Goal: Task Accomplishment & Management: Use online tool/utility

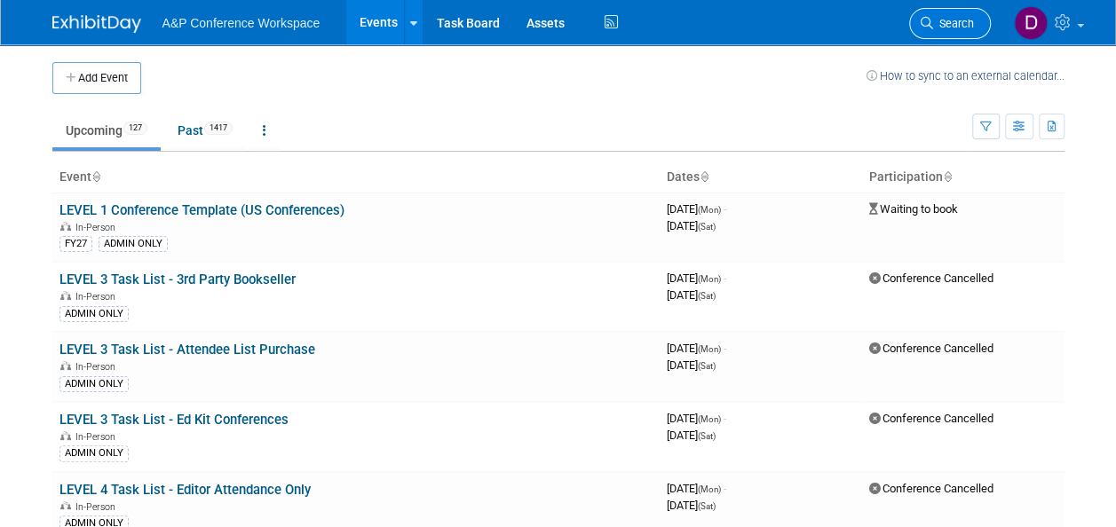
click at [909, 8] on link "Search" at bounding box center [950, 23] width 82 height 31
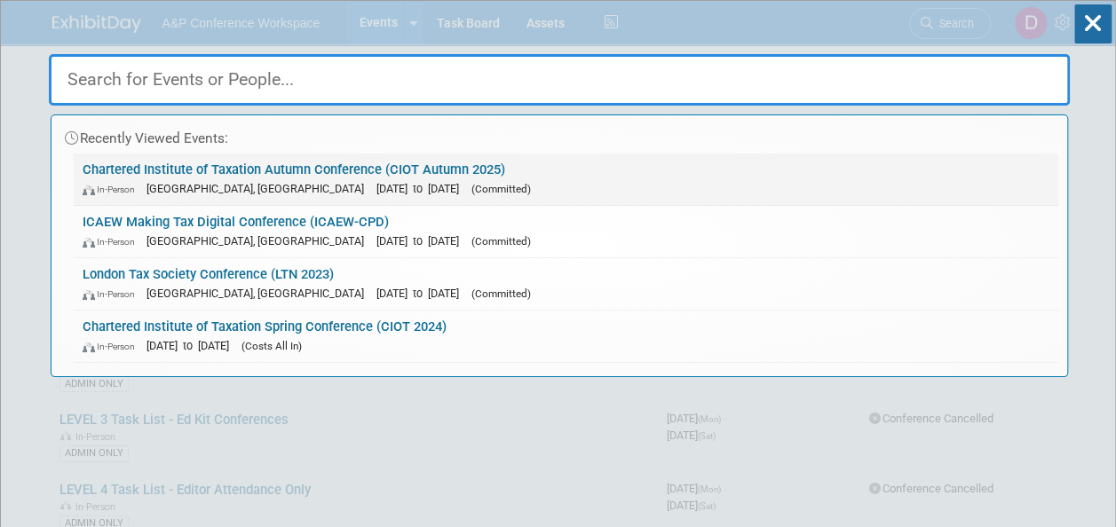
click at [394, 163] on link "Chartered Institute of Taxation Autumn Conference (CIOT Autumn 2025) In-Person …" at bounding box center [566, 179] width 985 height 51
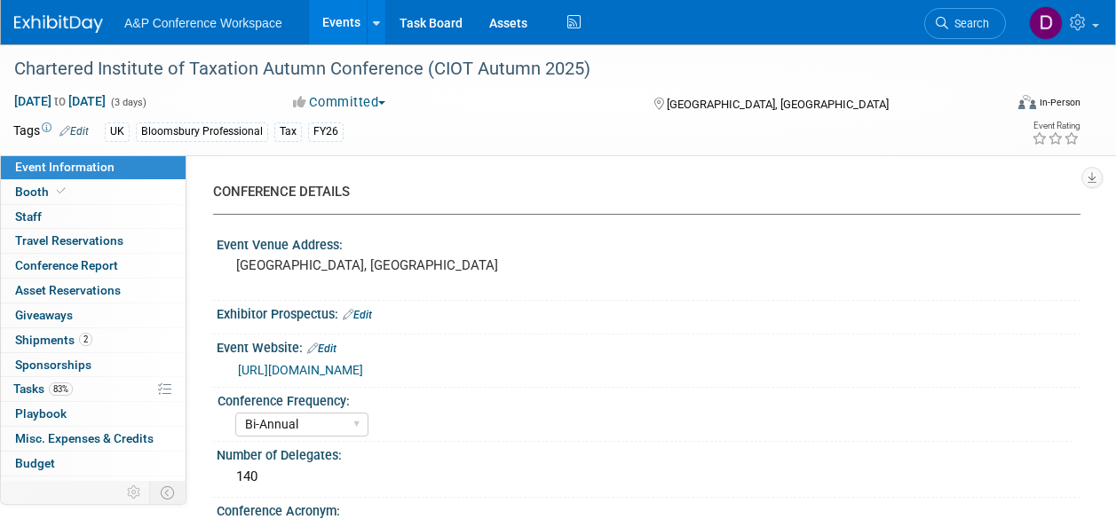
select select "Bi-Annual"
select select "Level 2"
select select "In-Person Booth"
select select "Tax & Accounting"
select select "Bloomsbury Professional"
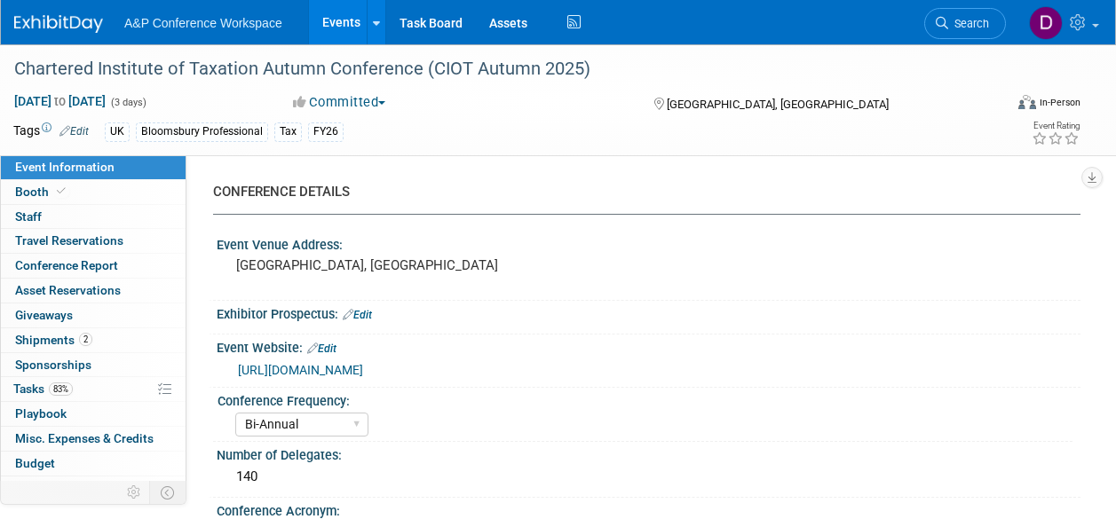
select select "Matt Hambridge"
select select "Louise Morgan"
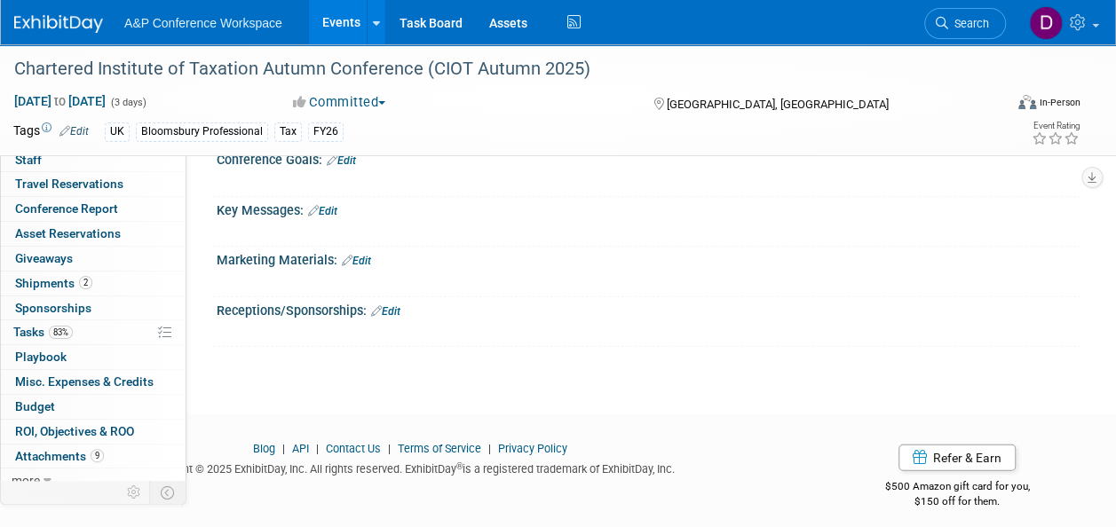
scroll to position [64, 0]
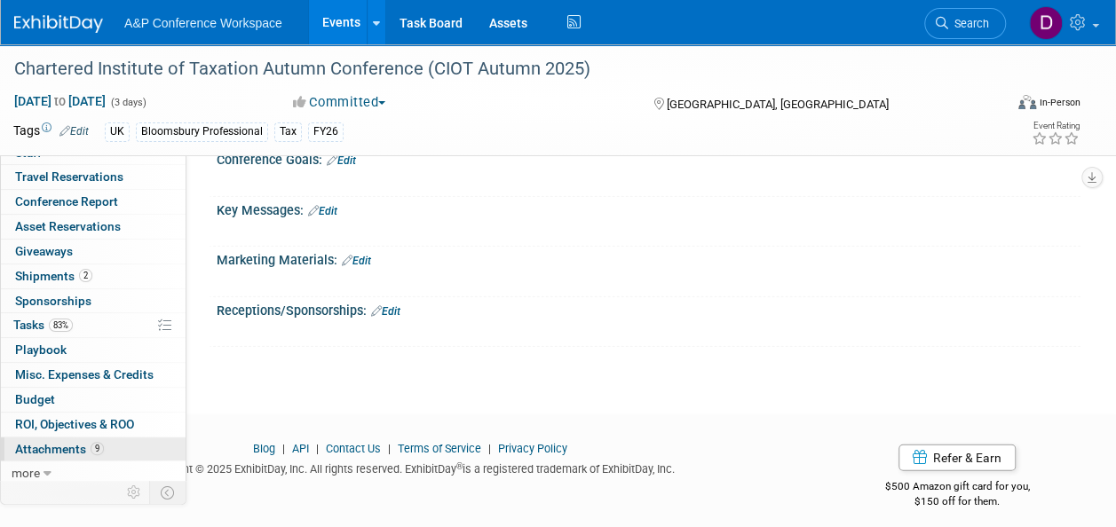
click at [48, 442] on span "Attachments 9" at bounding box center [59, 449] width 89 height 14
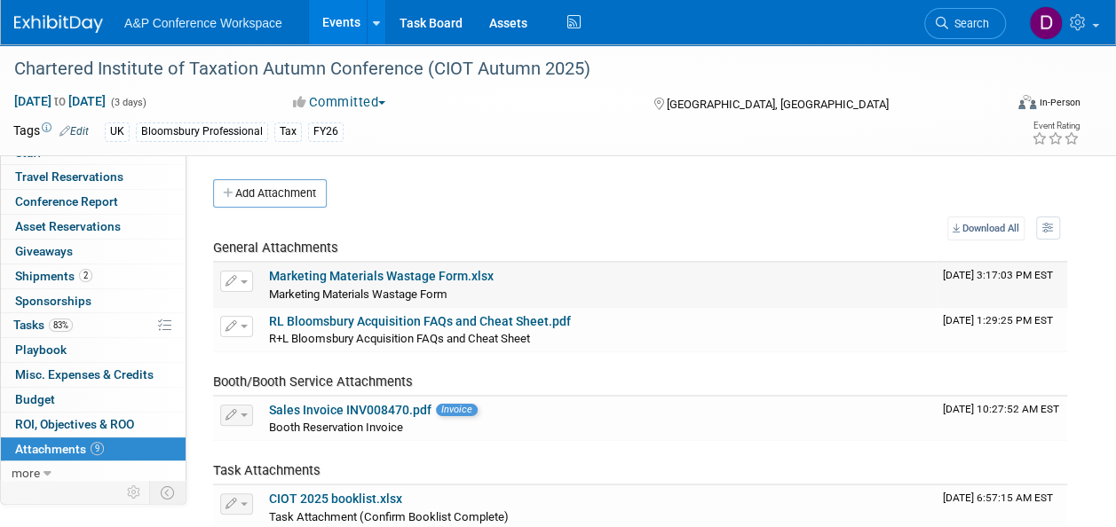
click at [403, 273] on link "Marketing Materials Wastage Form.xlsx" at bounding box center [381, 276] width 225 height 14
click at [284, 133] on div "Tax" at bounding box center [288, 132] width 28 height 19
click at [103, 196] on span "Conference Report" at bounding box center [66, 201] width 103 height 14
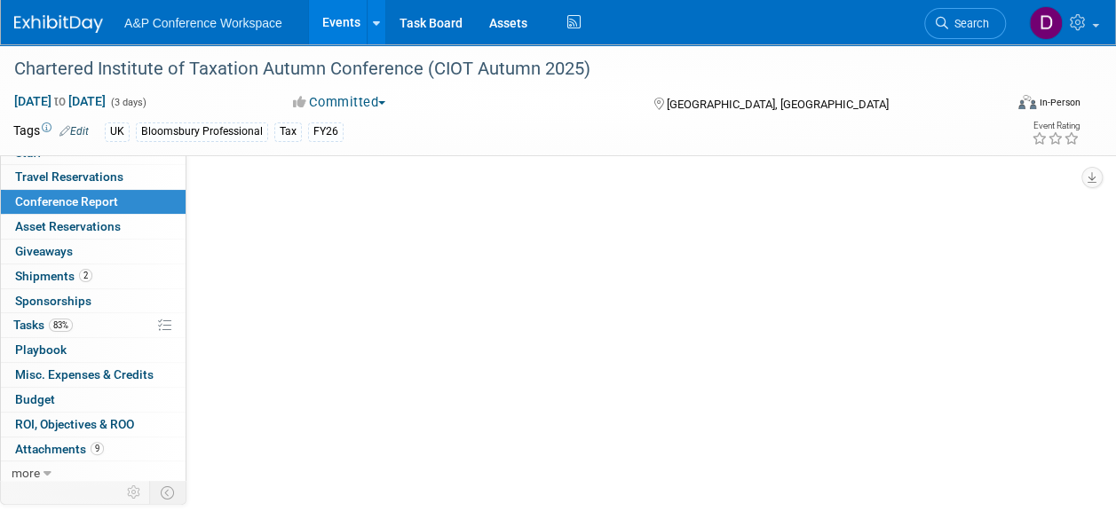
select select "NO"
select select "YES"
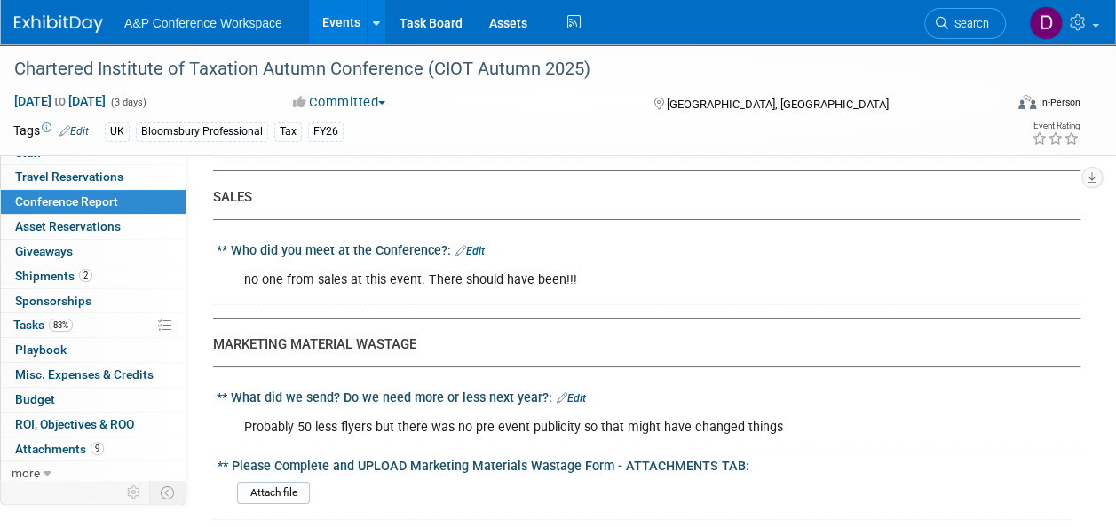
scroll to position [3205, 0]
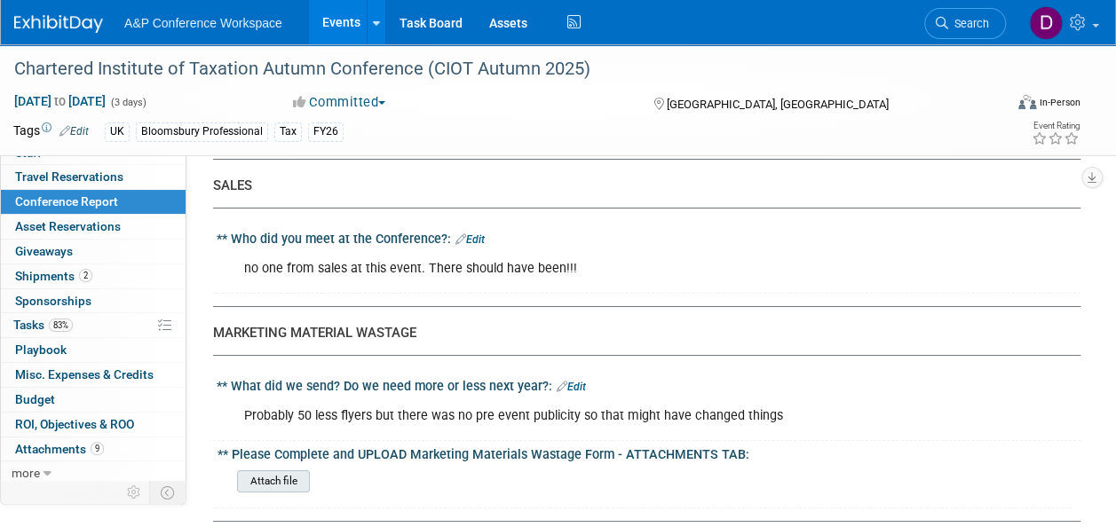
click at [297, 471] on input "file" at bounding box center [188, 481] width 242 height 20
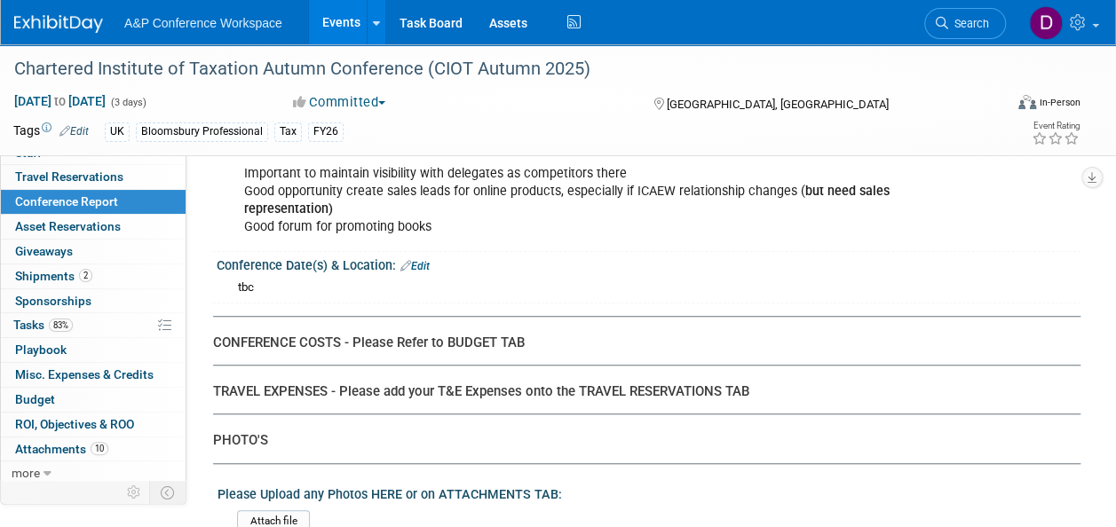
scroll to position [3862, 0]
